Goal: Information Seeking & Learning: Learn about a topic

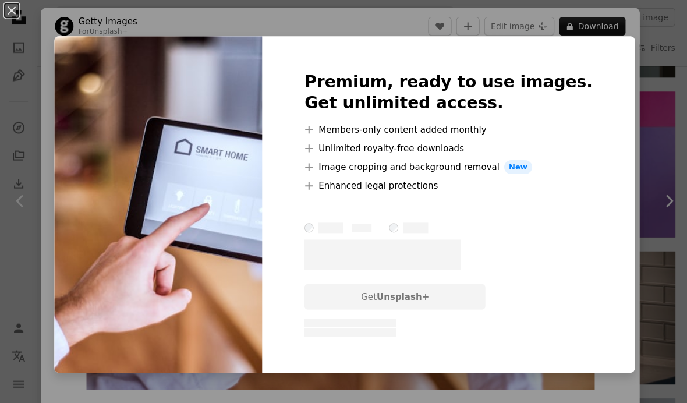
scroll to position [1, 0]
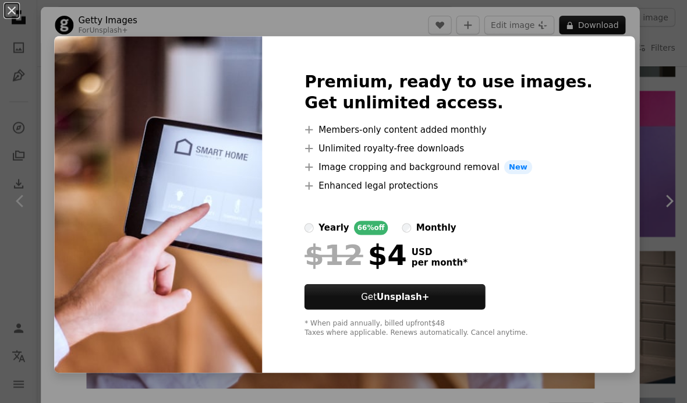
click at [5, 10] on button "An X shape" at bounding box center [12, 12] width 14 height 14
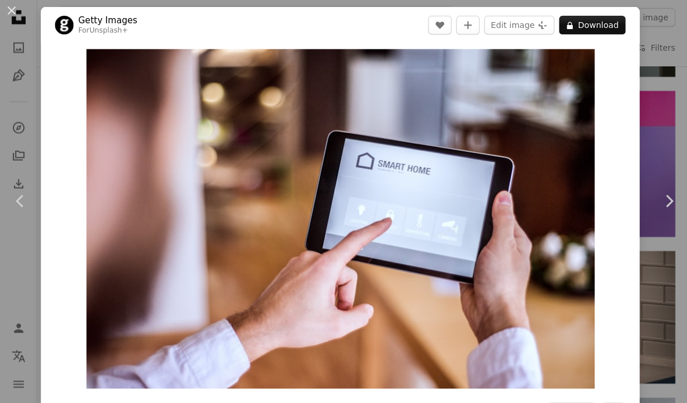
click at [5, 8] on button "An X shape" at bounding box center [12, 12] width 14 height 14
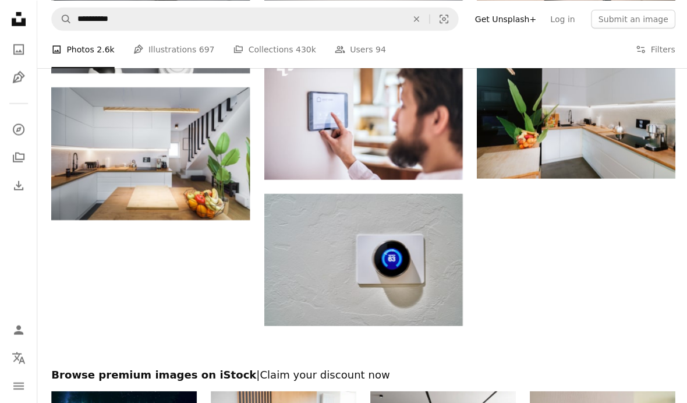
scroll to position [1134, 0]
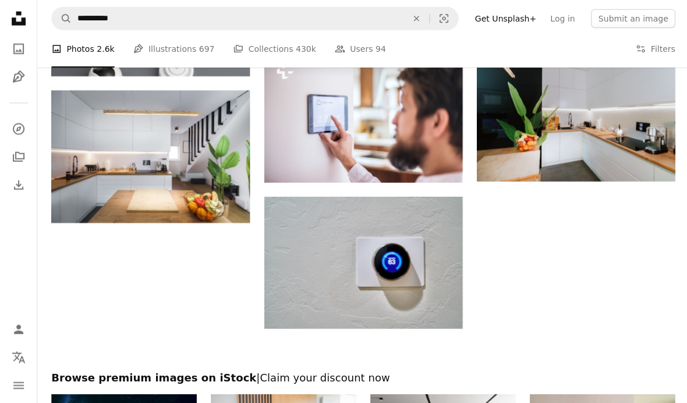
click at [414, 268] on img at bounding box center [362, 262] width 198 height 132
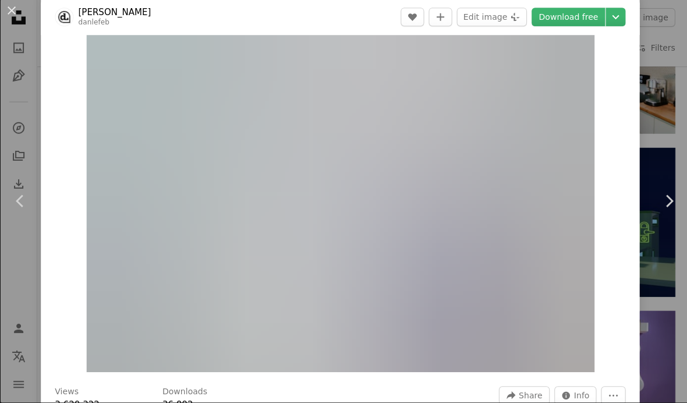
scroll to position [17, 0]
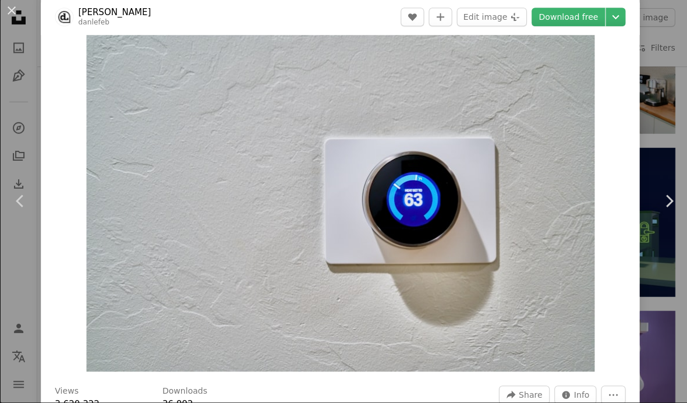
click at [14, 16] on button "An X shape" at bounding box center [12, 12] width 14 height 14
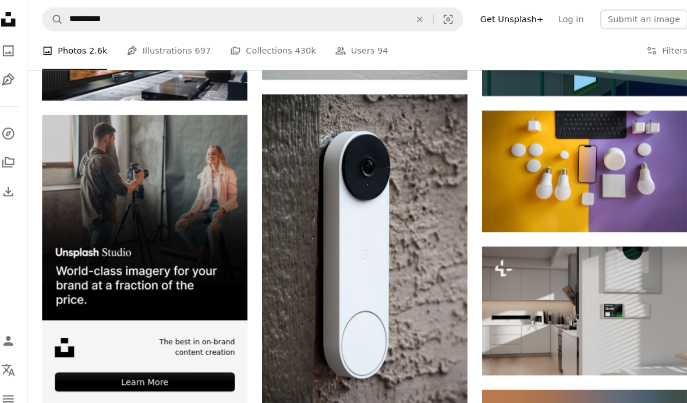
scroll to position [1397, 0]
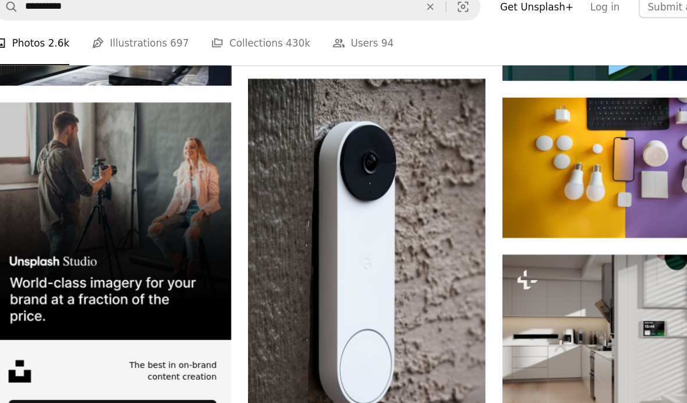
click at [351, 178] on img at bounding box center [362, 231] width 198 height 305
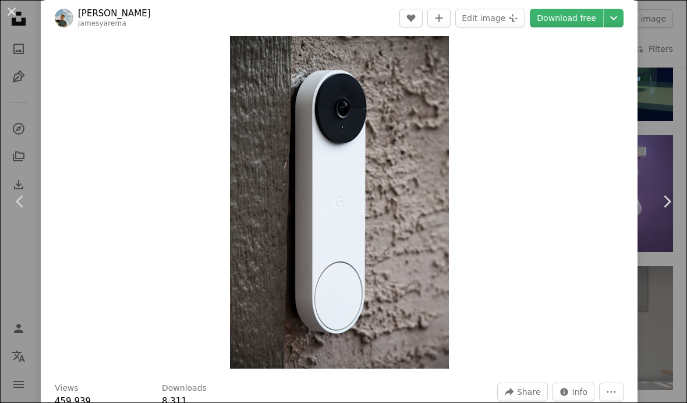
scroll to position [1404, 0]
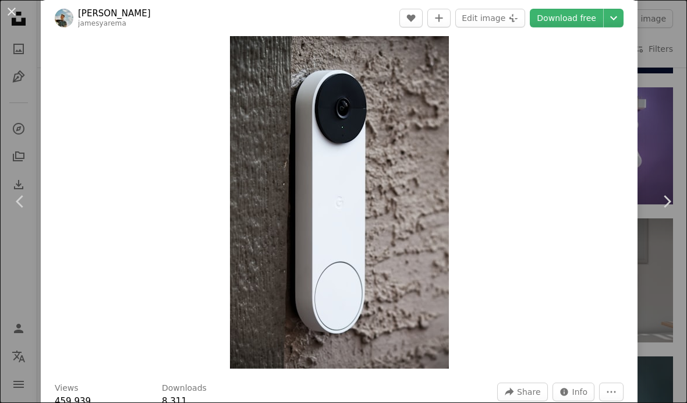
click at [653, 252] on link "Chevron right" at bounding box center [666, 201] width 41 height 112
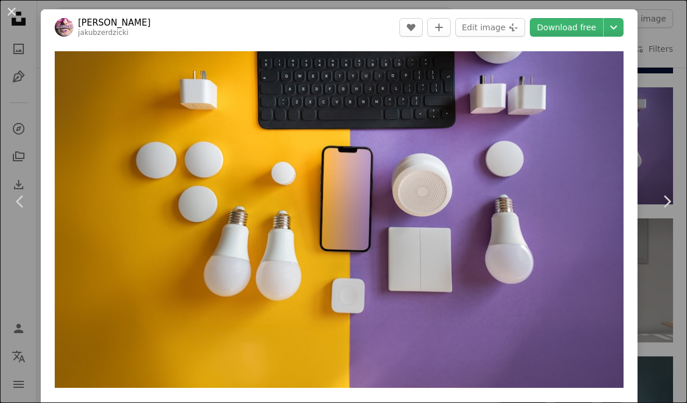
click at [13, 18] on button "An X shape" at bounding box center [12, 12] width 14 height 14
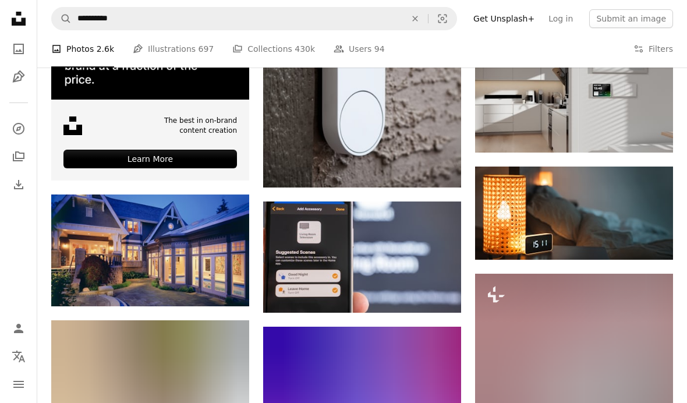
scroll to position [1624, 0]
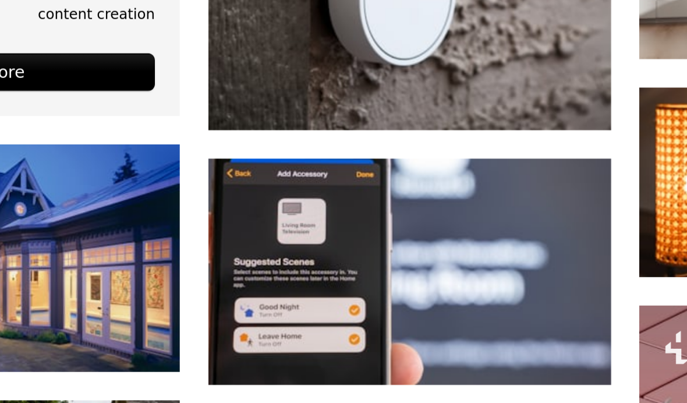
click at [263, 171] on img at bounding box center [362, 226] width 198 height 111
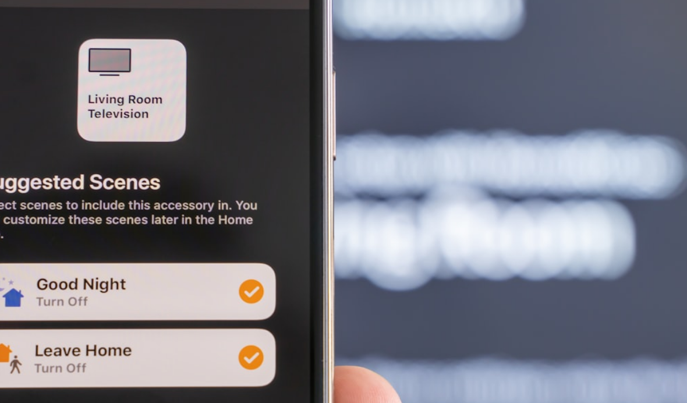
scroll to position [1618, 0]
